Goal: Information Seeking & Learning: Find specific fact

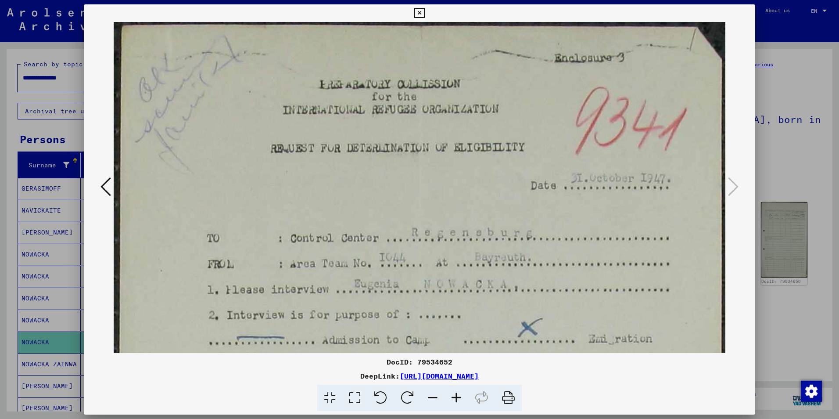
scroll to position [667, 0]
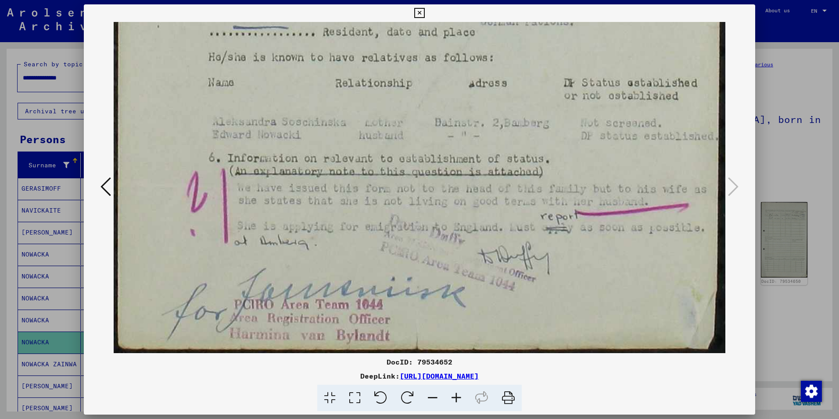
click at [421, 12] on icon at bounding box center [419, 13] width 10 height 11
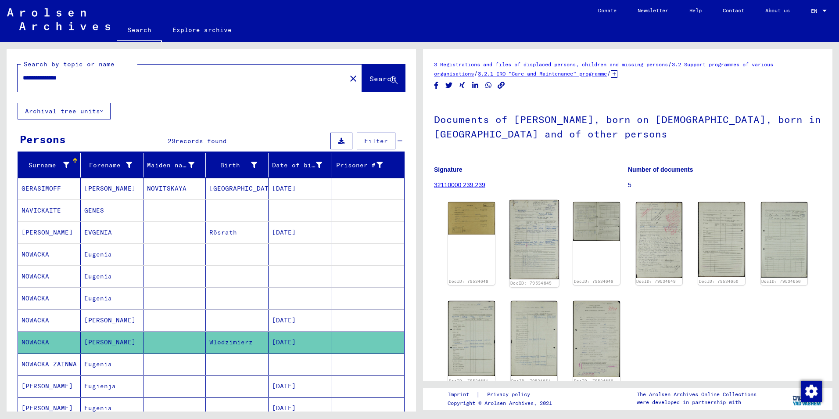
click at [526, 227] on img at bounding box center [534, 239] width 49 height 79
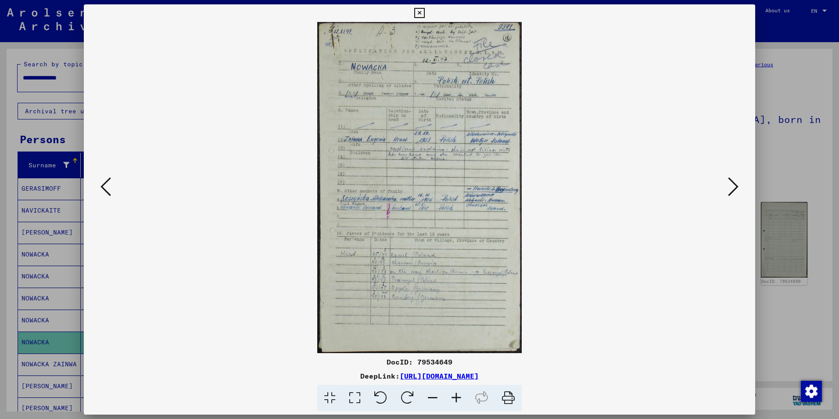
click at [479, 376] on link "[URL][DOMAIN_NAME]" at bounding box center [439, 375] width 79 height 9
click at [421, 13] on icon at bounding box center [419, 13] width 10 height 11
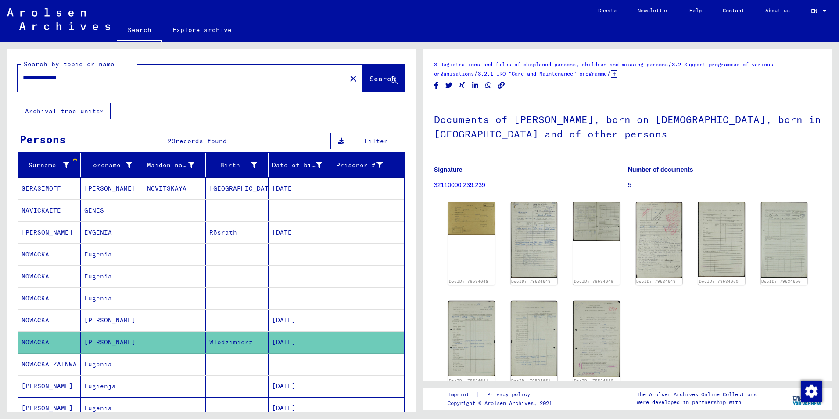
drag, startPoint x: 50, startPoint y: 76, endPoint x: 18, endPoint y: 77, distance: 32.1
click at [18, 77] on div "**********" at bounding box center [180, 78] width 324 height 20
type input "**********"
click at [362, 73] on button "Search" at bounding box center [383, 78] width 43 height 27
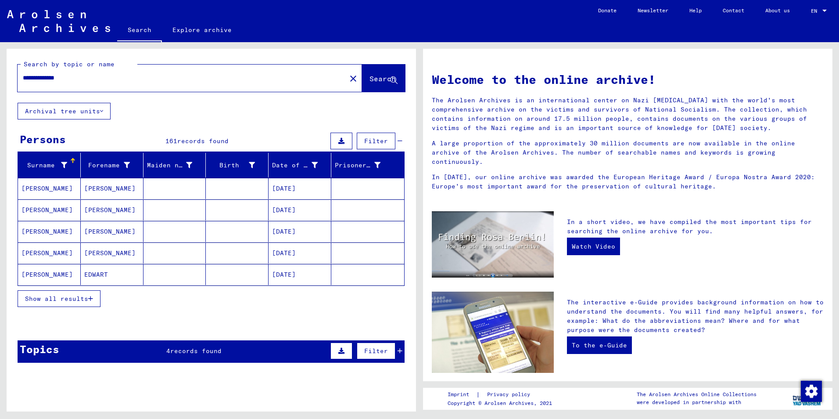
click at [58, 298] on span "Show all results" at bounding box center [56, 299] width 63 height 8
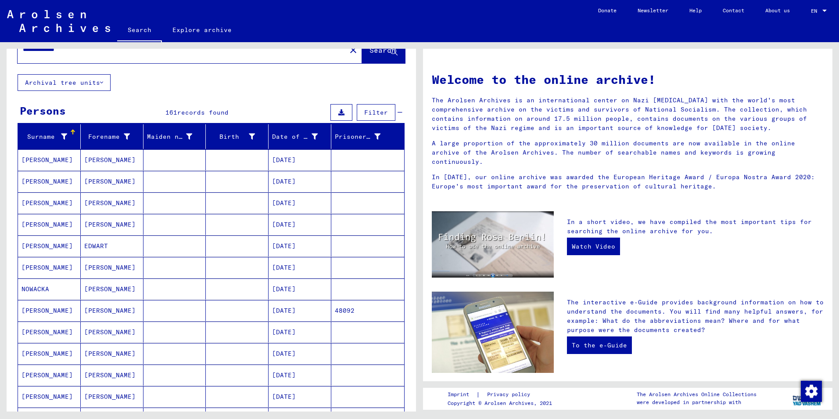
scroll to position [44, 0]
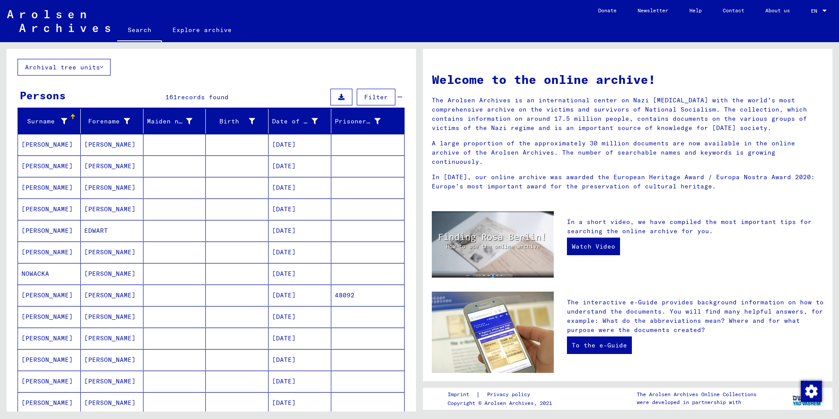
click at [46, 359] on mat-cell "[PERSON_NAME]" at bounding box center [49, 359] width 63 height 21
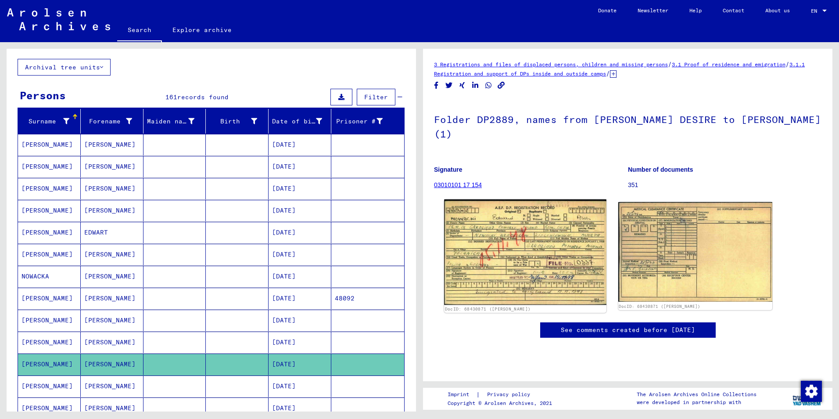
click at [505, 252] on img at bounding box center [525, 252] width 162 height 106
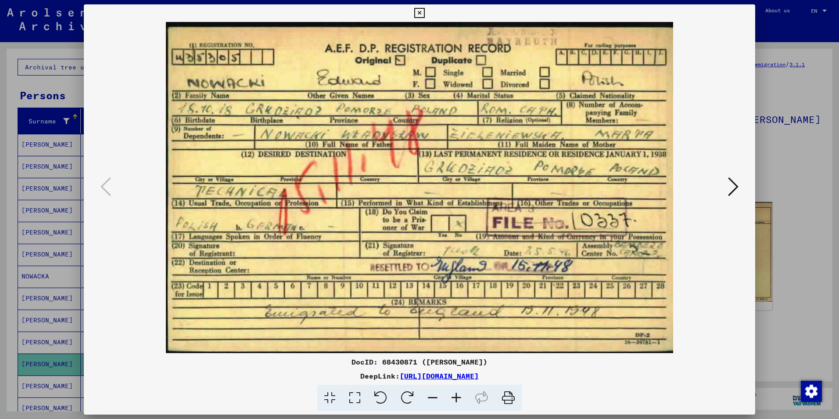
click at [419, 14] on icon at bounding box center [419, 13] width 10 height 11
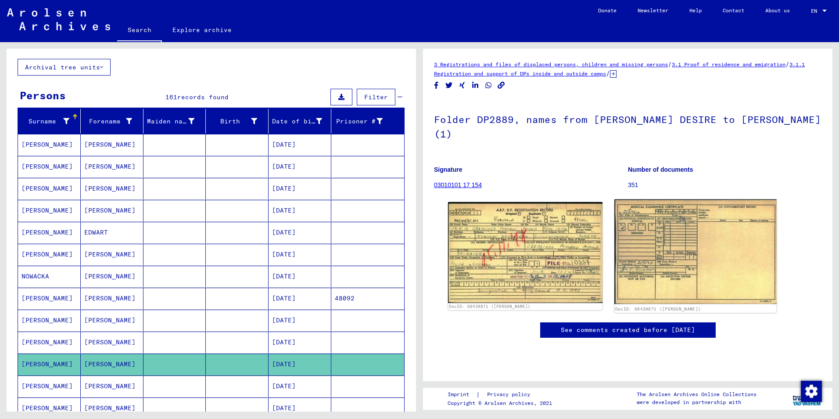
click at [651, 259] on img at bounding box center [696, 251] width 162 height 104
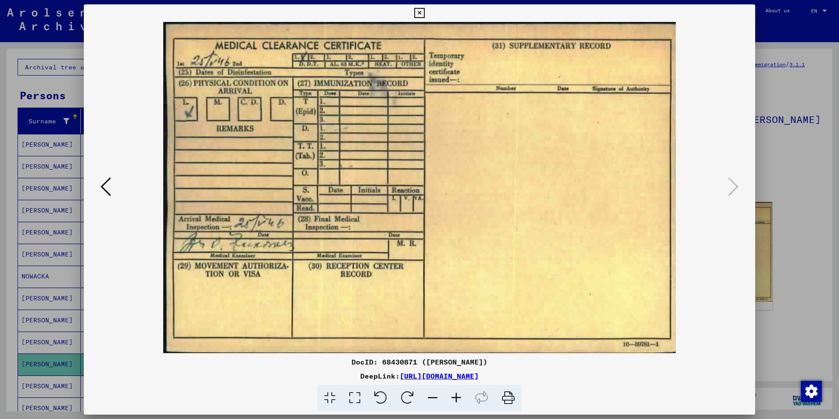
click at [420, 14] on icon at bounding box center [419, 13] width 10 height 11
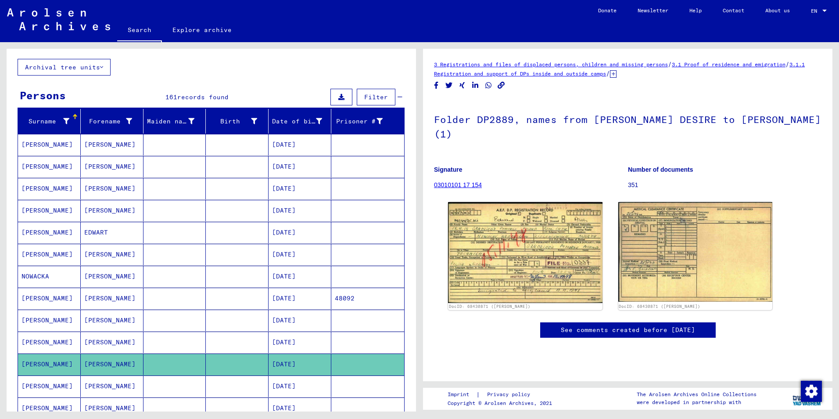
click at [459, 184] on link "03010101 17 154" at bounding box center [458, 184] width 48 height 7
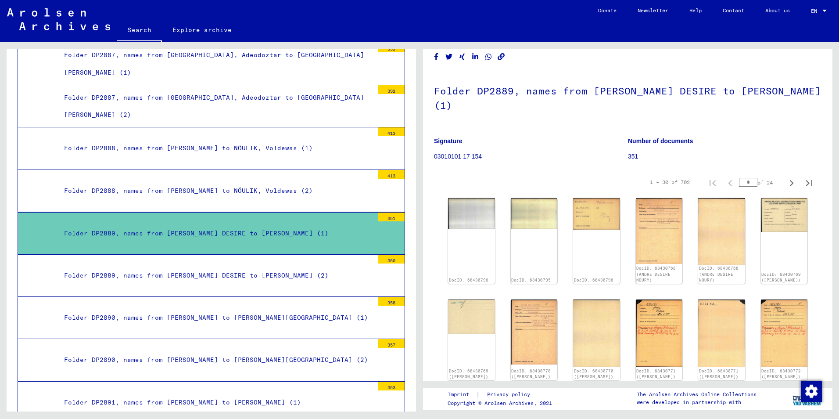
scroll to position [44, 0]
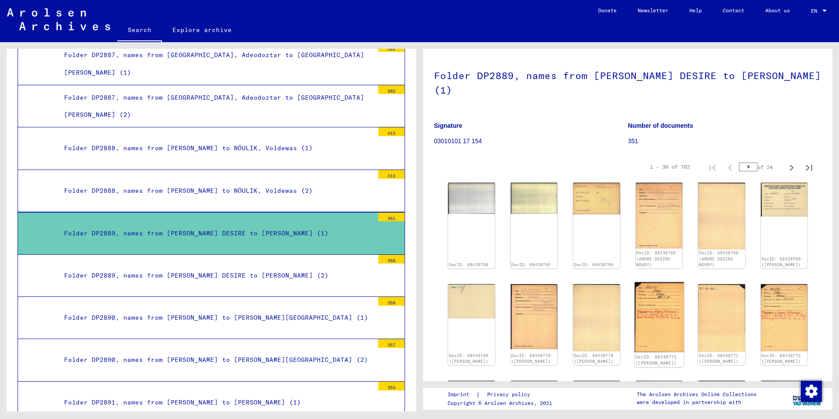
click at [656, 304] on img at bounding box center [659, 317] width 49 height 70
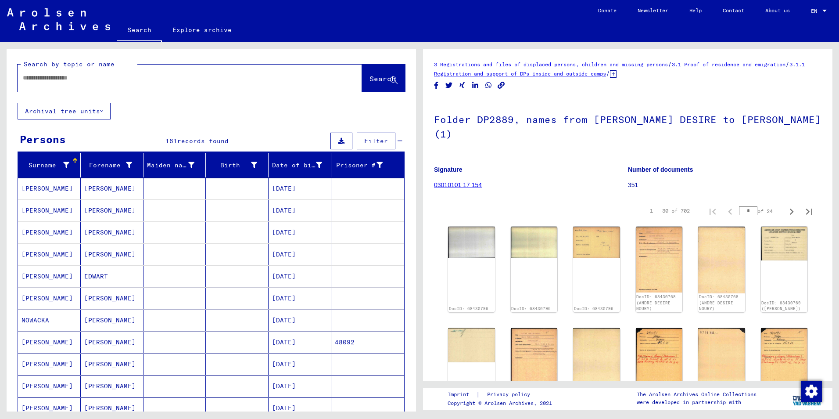
type input "********"
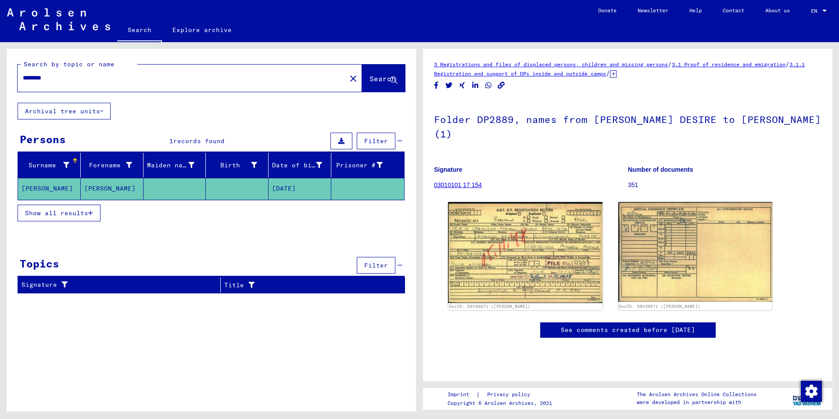
click at [44, 210] on span "Show all results" at bounding box center [56, 213] width 63 height 8
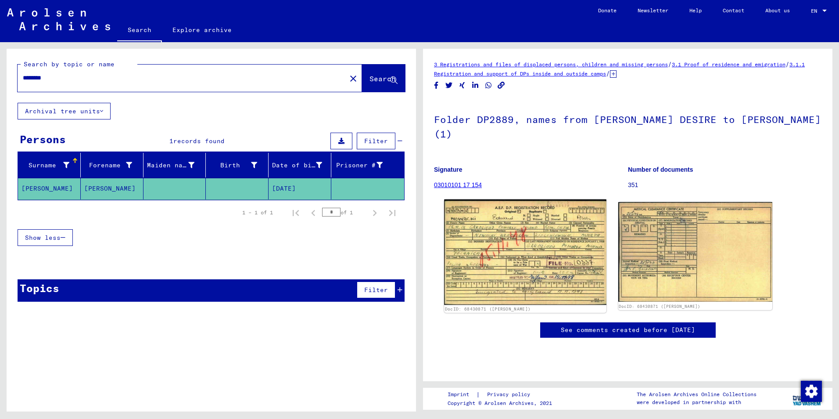
click at [530, 241] on img at bounding box center [525, 252] width 162 height 106
